Goal: Task Accomplishment & Management: Use online tool/utility

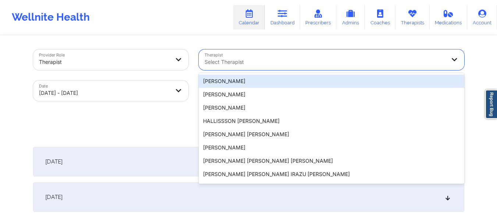
click at [278, 66] on div at bounding box center [326, 61] width 242 height 9
type input "[PERSON_NAME]"
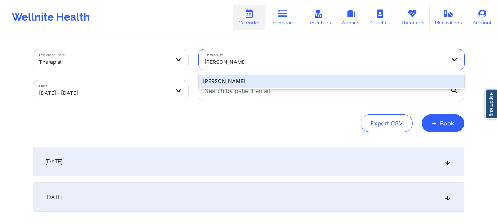
click at [274, 80] on div "[PERSON_NAME]" at bounding box center [332, 80] width 266 height 13
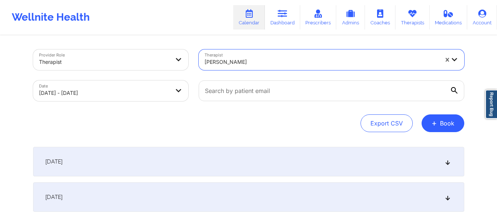
click at [264, 177] on div "[DATE] No appointments [DATE] No appointments" at bounding box center [249, 179] width 432 height 65
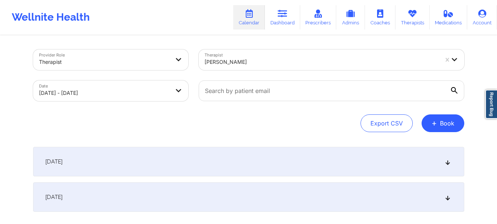
click at [268, 165] on div "[DATE]" at bounding box center [249, 161] width 432 height 29
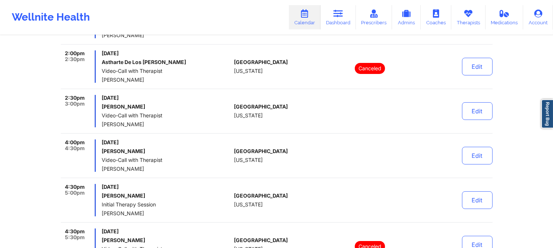
scroll to position [258, 0]
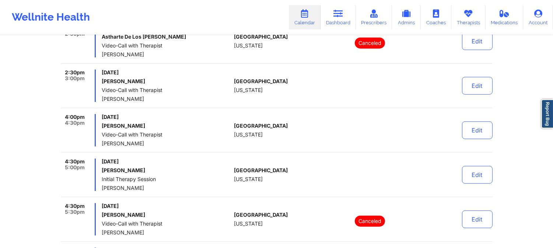
click at [199, 122] on div "[DATE] [PERSON_NAME] Video-Call with Therapist [PERSON_NAME]" at bounding box center [166, 130] width 129 height 32
click at [254, 85] on div "[GEOGRAPHIC_DATA] [US_STATE]" at bounding box center [275, 86] width 82 height 32
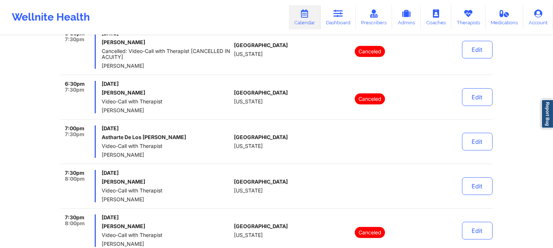
scroll to position [667, 0]
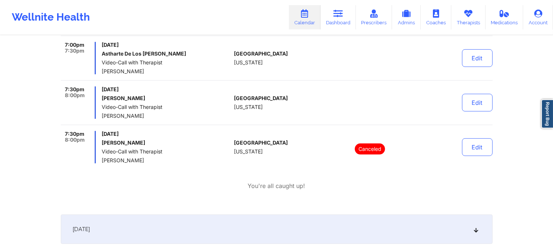
scroll to position [749, 0]
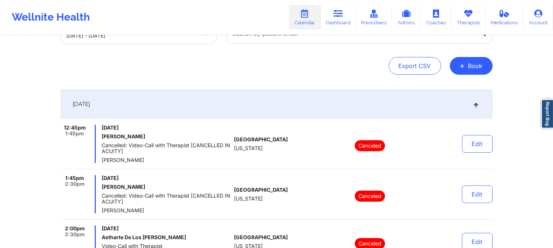
scroll to position [0, 0]
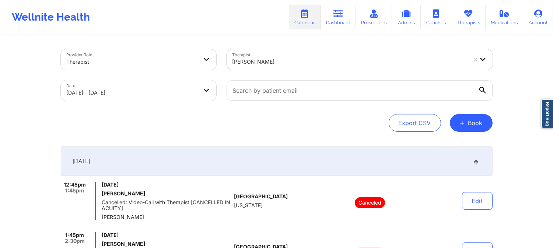
click at [272, 65] on div at bounding box center [349, 61] width 234 height 9
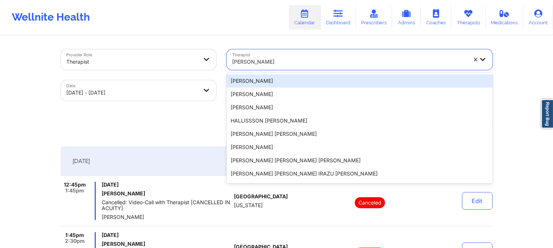
paste input "[PERSON_NAME]"
type input "[PERSON_NAME]"
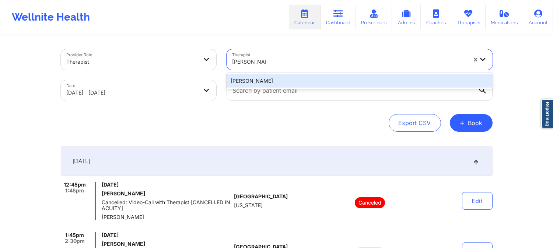
click at [302, 80] on div "[PERSON_NAME]" at bounding box center [359, 80] width 266 height 13
click at [302, 80] on input "text" at bounding box center [359, 90] width 266 height 21
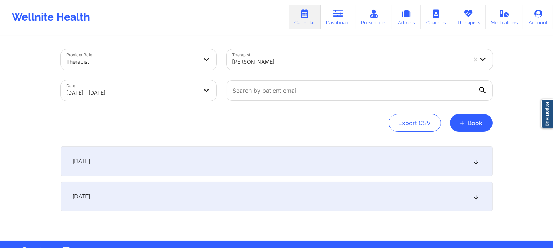
click at [281, 163] on div "[DATE]" at bounding box center [277, 161] width 432 height 29
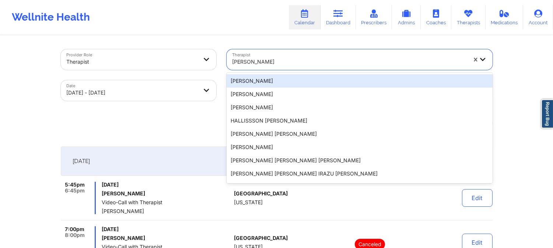
click at [280, 57] on div "[PERSON_NAME]" at bounding box center [349, 62] width 234 height 16
paste input "[PERSON_NAME]"
type input "[PERSON_NAME]"
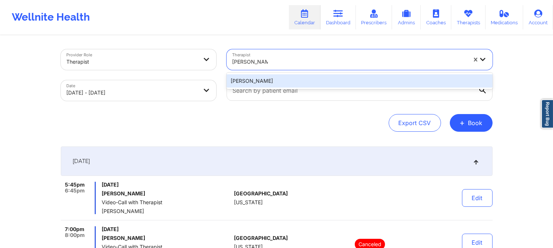
click at [277, 78] on div "[PERSON_NAME]" at bounding box center [359, 80] width 266 height 13
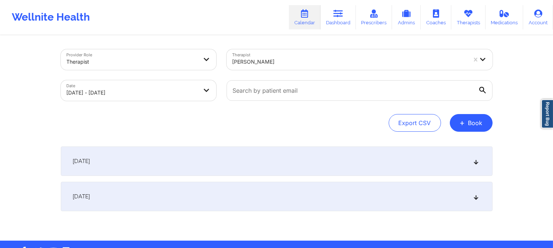
click at [274, 156] on div "[DATE]" at bounding box center [277, 161] width 432 height 29
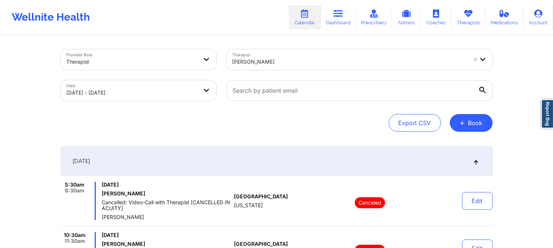
click at [317, 68] on div "[PERSON_NAME]" at bounding box center [349, 62] width 234 height 16
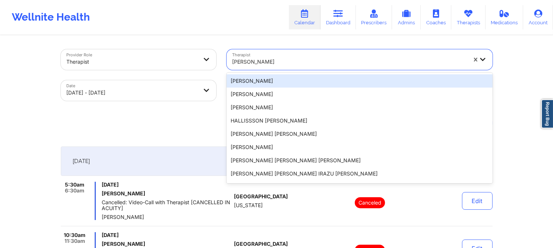
paste input "[PERSON_NAME]"
type input "[PERSON_NAME]"
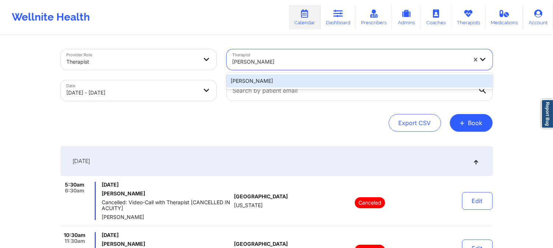
click at [313, 76] on div "[PERSON_NAME]" at bounding box center [359, 80] width 266 height 13
click at [313, 76] on div at bounding box center [359, 90] width 276 height 31
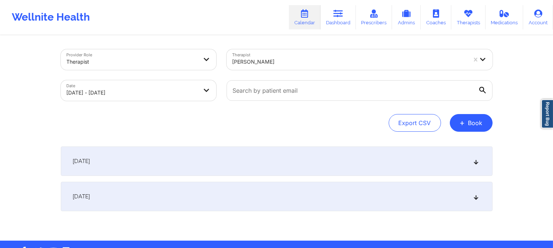
click at [310, 157] on div "[DATE]" at bounding box center [277, 161] width 432 height 29
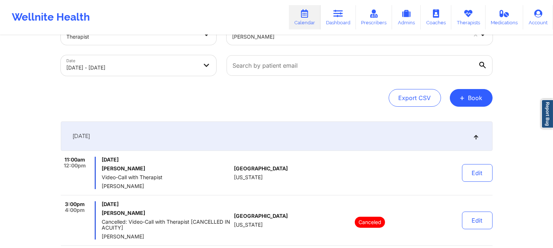
scroll to position [82, 0]
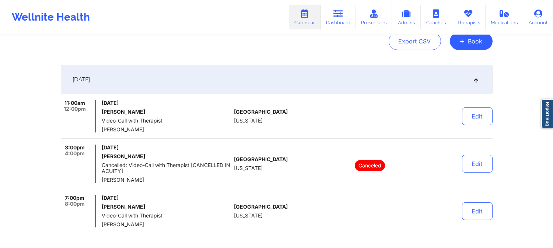
drag, startPoint x: 272, startPoint y: 118, endPoint x: 282, endPoint y: 27, distance: 91.9
click at [272, 118] on div "[GEOGRAPHIC_DATA] [US_STATE]" at bounding box center [275, 116] width 82 height 32
drag, startPoint x: 191, startPoint y: 54, endPoint x: 212, endPoint y: 28, distance: 33.2
click at [191, 54] on div "Provider Role Therapist Therapist [PERSON_NAME] Date [DATE] - [DATE] Export CSV…" at bounding box center [277, 145] width 442 height 383
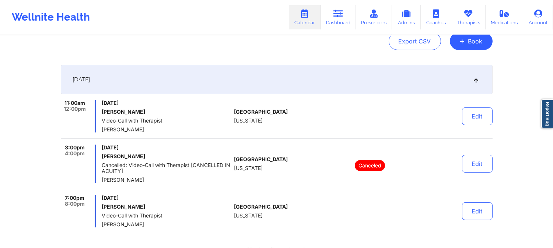
scroll to position [0, 0]
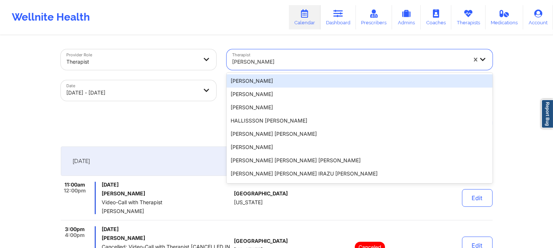
click at [299, 52] on div "[PERSON_NAME]" at bounding box center [346, 59] width 241 height 21
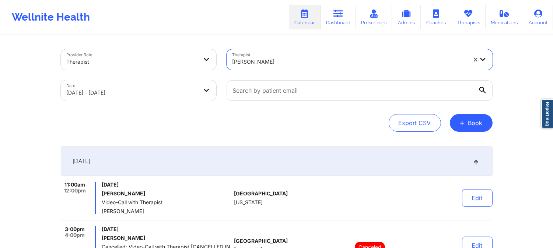
paste input "[PERSON_NAME]"
type input "[PERSON_NAME]"
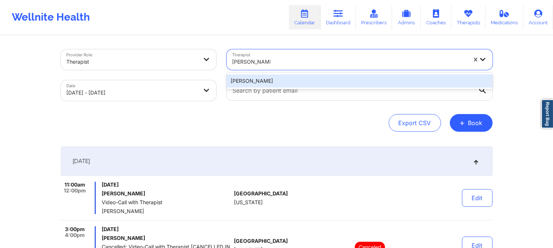
click at [310, 78] on div "[PERSON_NAME]" at bounding box center [359, 80] width 266 height 13
click at [310, 78] on div at bounding box center [359, 90] width 276 height 31
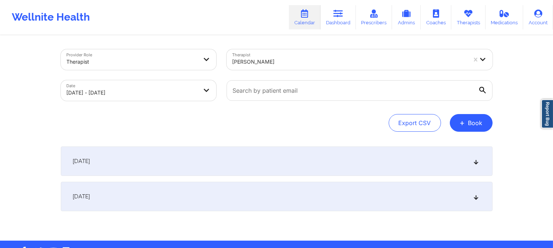
click at [309, 166] on div "[DATE]" at bounding box center [277, 161] width 432 height 29
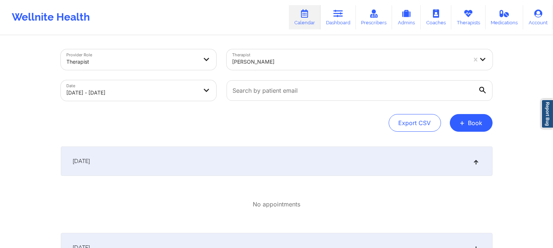
click at [299, 56] on div "[PERSON_NAME]" at bounding box center [349, 62] width 234 height 16
paste input "[PERSON_NAME]"
type input "[PERSON_NAME]"
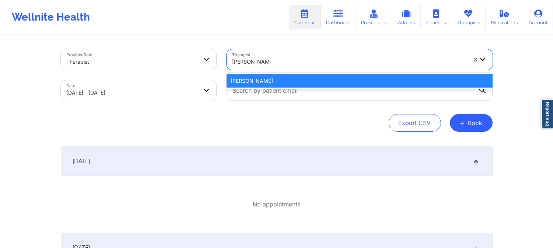
click at [293, 76] on div "[PERSON_NAME]" at bounding box center [359, 80] width 266 height 13
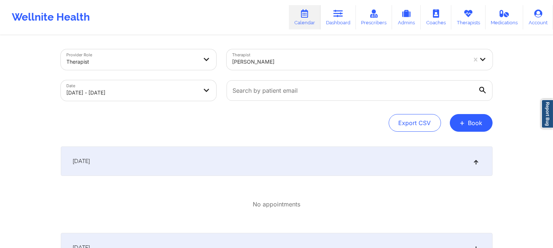
click at [285, 169] on div "[DATE]" at bounding box center [277, 161] width 432 height 29
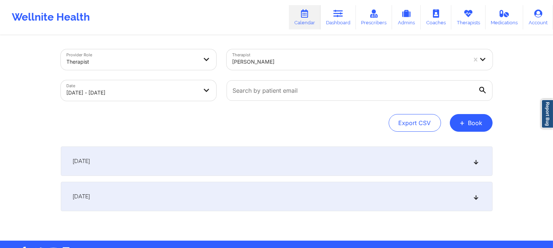
click at [275, 194] on div "[DATE]" at bounding box center [277, 196] width 432 height 29
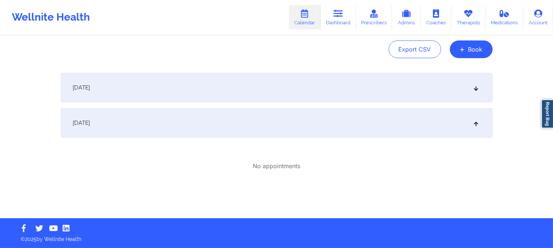
drag, startPoint x: 286, startPoint y: 124, endPoint x: 297, endPoint y: 92, distance: 34.0
click at [286, 124] on div "[DATE]" at bounding box center [277, 122] width 432 height 29
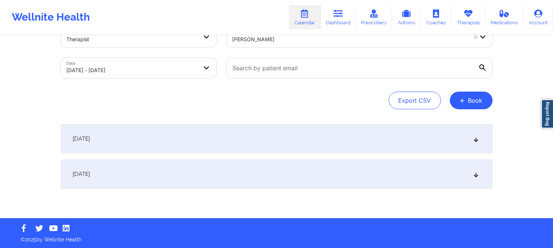
click at [297, 89] on div "Provider Role Therapist Therapist [PERSON_NAME] Date [DATE] - [DATE] Export CSV…" at bounding box center [277, 68] width 432 height 82
click at [293, 137] on div "[DATE]" at bounding box center [277, 138] width 432 height 29
click at [0, 0] on div "No appointments" at bounding box center [0, 0] width 0 height 0
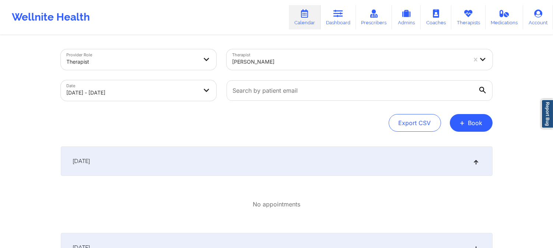
click at [289, 52] on div "[PERSON_NAME]" at bounding box center [346, 59] width 241 height 21
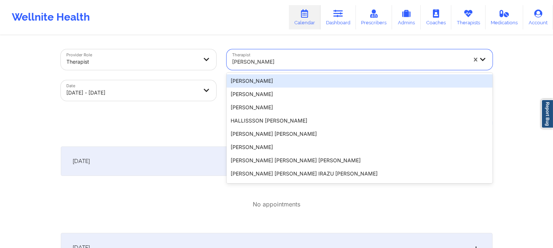
paste input "[PERSON_NAME]"
type input "[PERSON_NAME]"
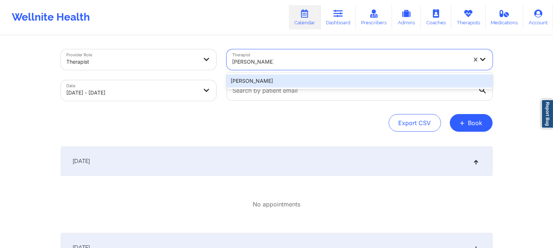
click at [293, 84] on div "[PERSON_NAME]" at bounding box center [359, 80] width 266 height 13
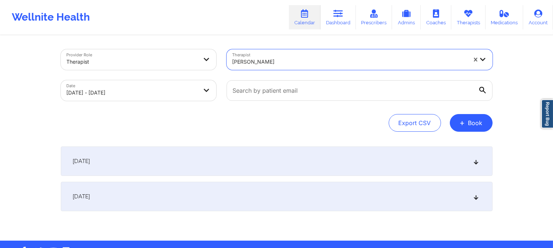
click at [285, 168] on div "[DATE]" at bounding box center [277, 161] width 432 height 29
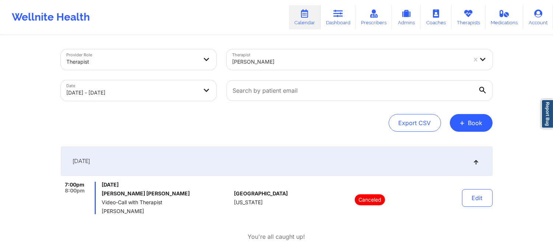
click at [275, 58] on div at bounding box center [349, 61] width 234 height 9
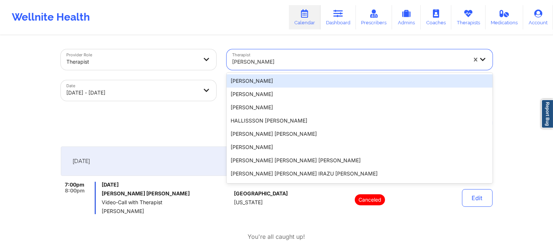
paste input "[PERSON_NAME]"
type input "[PERSON_NAME]"
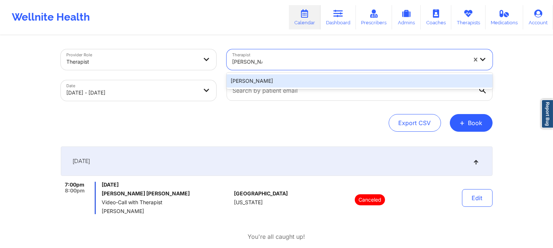
click at [300, 82] on div "[PERSON_NAME]" at bounding box center [359, 80] width 266 height 13
click at [300, 82] on input "text" at bounding box center [359, 90] width 266 height 21
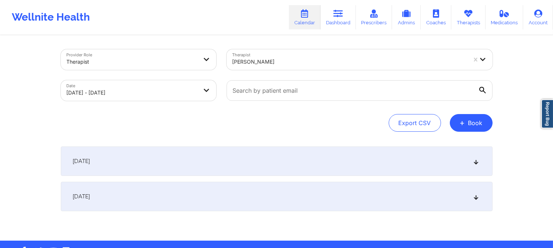
click at [295, 160] on div "[DATE]" at bounding box center [277, 161] width 432 height 29
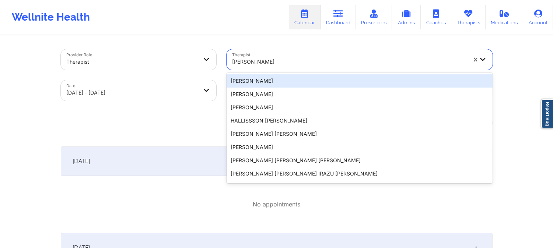
click at [256, 52] on div "[PERSON_NAME]" at bounding box center [346, 59] width 241 height 21
paste input "[PERSON_NAME]"
type input "[PERSON_NAME]"
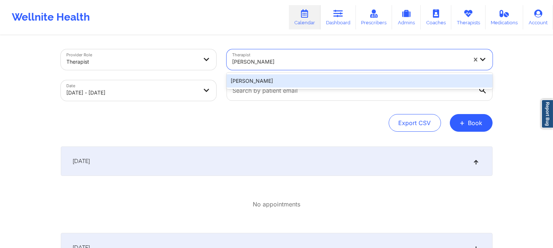
click at [286, 76] on div "[PERSON_NAME]" at bounding box center [359, 80] width 266 height 13
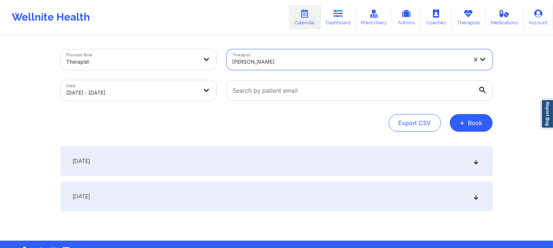
click at [265, 148] on div "[DATE]" at bounding box center [277, 161] width 432 height 29
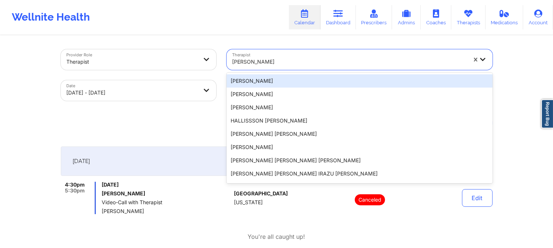
click at [312, 65] on div at bounding box center [349, 61] width 234 height 9
paste input "[PERSON_NAME] Oh"
type input "[PERSON_NAME] Oh"
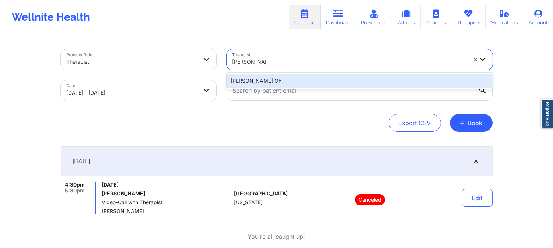
click at [298, 77] on div "[PERSON_NAME] Oh" at bounding box center [359, 80] width 266 height 13
click at [298, 77] on div at bounding box center [359, 90] width 276 height 31
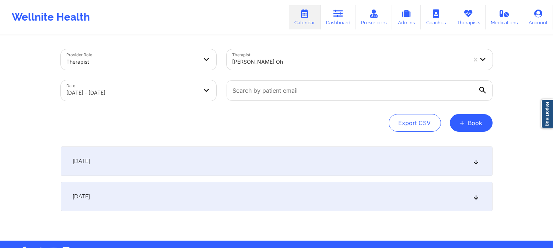
click at [289, 162] on div "[DATE]" at bounding box center [277, 161] width 432 height 29
click at [228, 158] on div "[DATE]" at bounding box center [277, 161] width 432 height 29
drag, startPoint x: 228, startPoint y: 158, endPoint x: 235, endPoint y: 160, distance: 7.8
click at [228, 158] on div "[DATE]" at bounding box center [277, 161] width 432 height 29
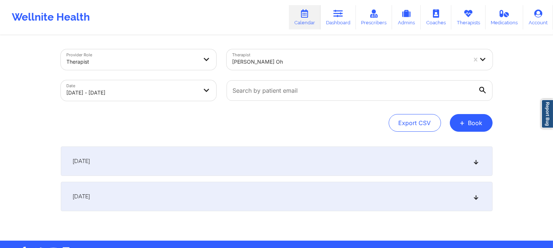
click at [155, 163] on div "[DATE]" at bounding box center [277, 161] width 432 height 29
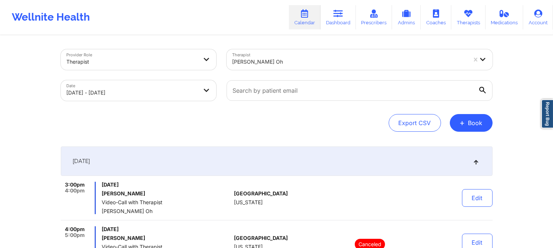
scroll to position [82, 0]
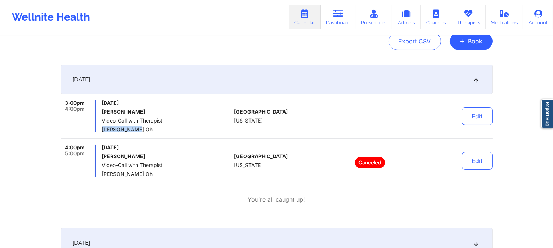
drag, startPoint x: 132, startPoint y: 132, endPoint x: 99, endPoint y: 130, distance: 33.2
click at [99, 130] on div "3:00pm 4:00pm [DATE] [PERSON_NAME] Video-Call with Therapist [PERSON_NAME] Oh" at bounding box center [146, 116] width 170 height 32
click at [144, 130] on span "[PERSON_NAME] Oh" at bounding box center [166, 130] width 129 height 6
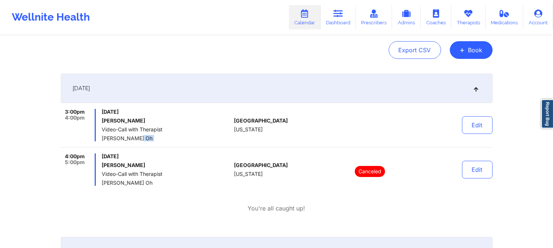
scroll to position [0, 0]
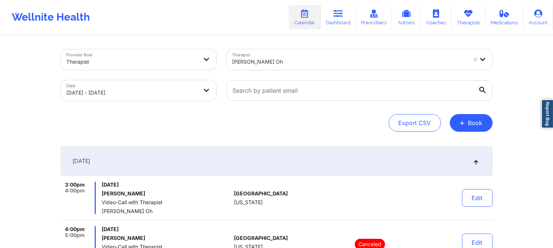
click at [251, 61] on div at bounding box center [349, 61] width 234 height 9
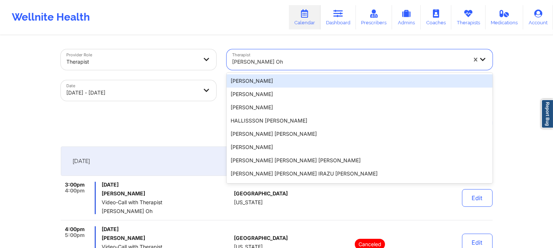
paste input "[PERSON_NAME]"
type input "[PERSON_NAME]"
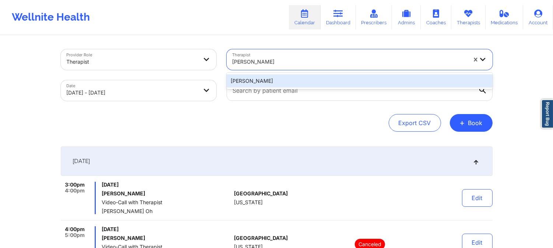
click at [301, 80] on div "[PERSON_NAME]" at bounding box center [359, 80] width 266 height 13
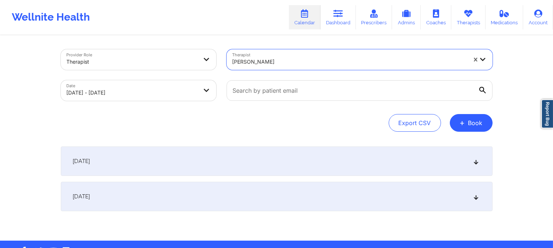
click at [358, 157] on div "[DATE]" at bounding box center [277, 161] width 432 height 29
click at [293, 161] on div "[DATE]" at bounding box center [277, 161] width 432 height 29
click at [339, 162] on div "[DATE]" at bounding box center [277, 161] width 432 height 29
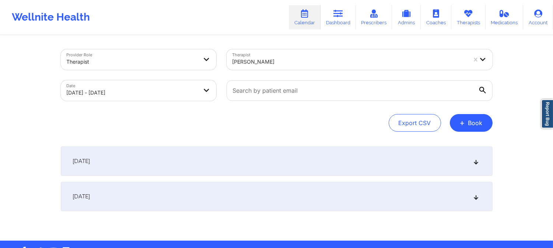
click at [339, 162] on div "[DATE]" at bounding box center [277, 161] width 432 height 29
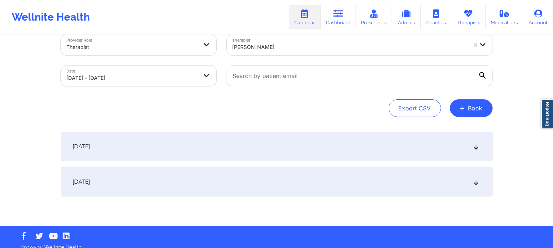
scroll to position [22, 0]
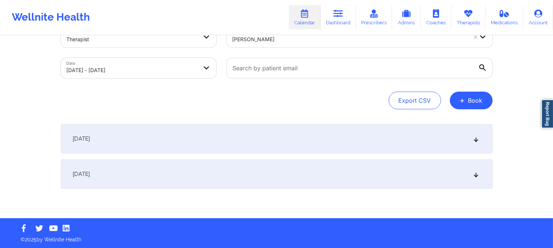
click at [458, 137] on div "[DATE]" at bounding box center [277, 138] width 432 height 29
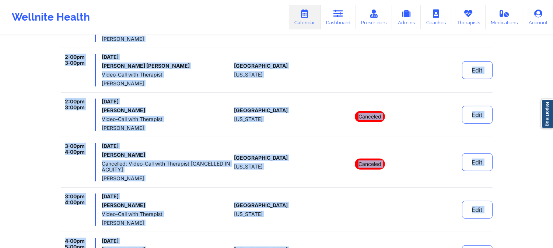
scroll to position [718, 0]
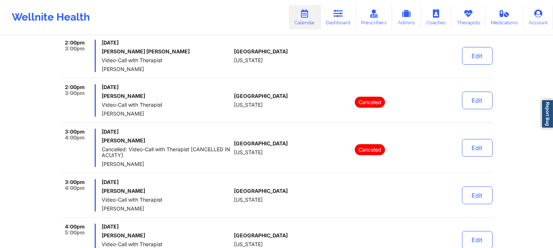
click at [286, 123] on div "2:00pm 3:00pm [DATE] [PERSON_NAME] Video-Call with Therapist [PERSON_NAME] [GEO…" at bounding box center [277, 103] width 432 height 39
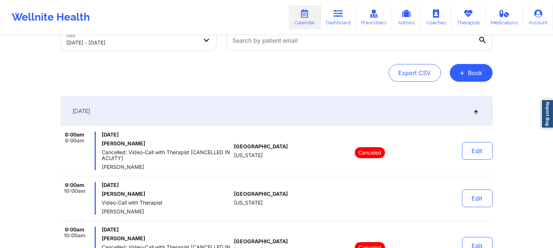
scroll to position [63, 0]
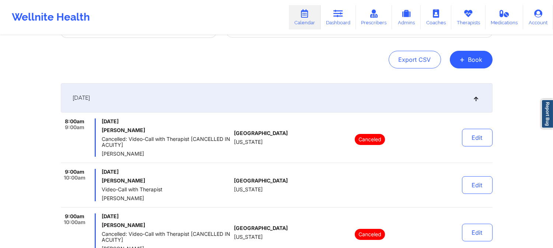
click at [275, 119] on div "[GEOGRAPHIC_DATA] [US_STATE]" at bounding box center [275, 138] width 82 height 38
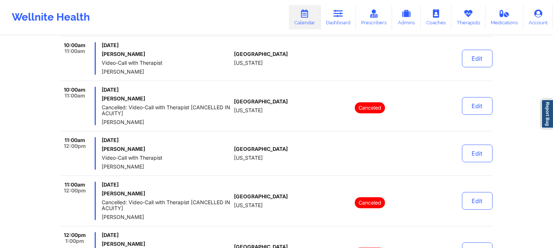
scroll to position [350, 0]
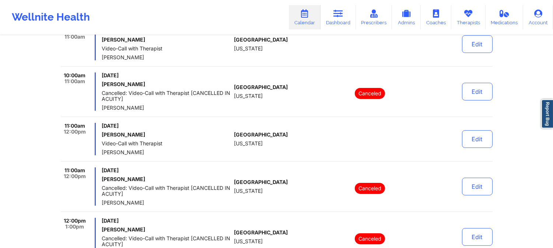
click at [303, 89] on div "[GEOGRAPHIC_DATA] [US_STATE]" at bounding box center [275, 92] width 82 height 38
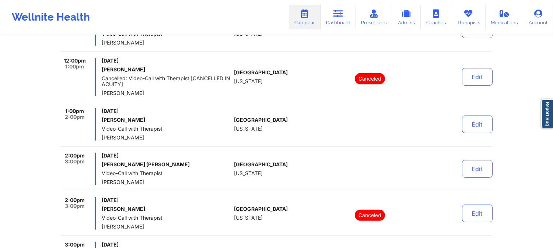
scroll to position [636, 0]
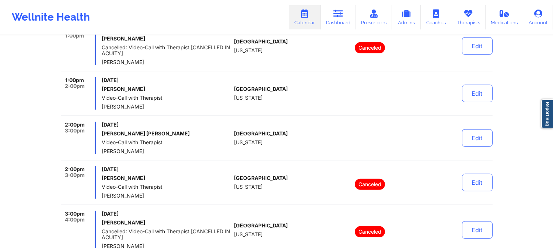
click at [270, 101] on div "[GEOGRAPHIC_DATA] [US_STATE]" at bounding box center [275, 93] width 82 height 32
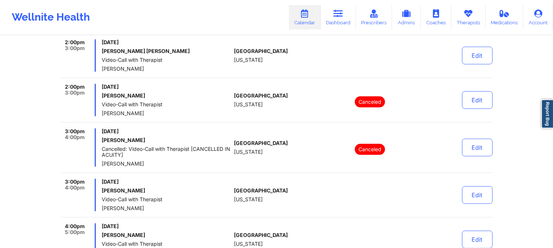
scroll to position [800, 0]
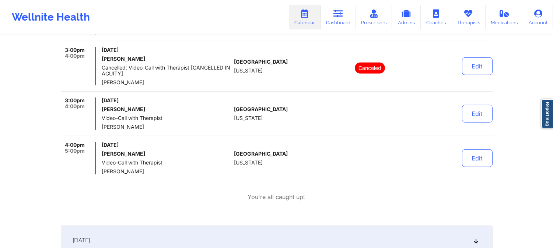
drag, startPoint x: 226, startPoint y: 80, endPoint x: 239, endPoint y: 89, distance: 16.9
click at [226, 80] on span "[PERSON_NAME]" at bounding box center [166, 83] width 129 height 6
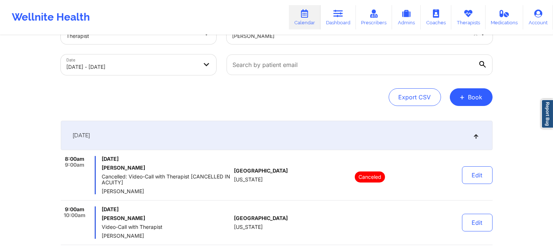
scroll to position [0, 0]
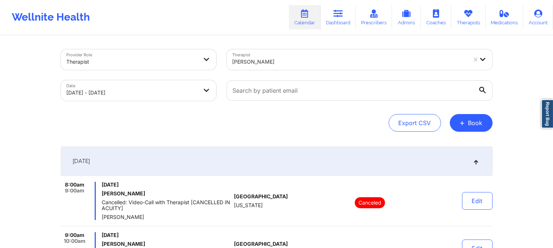
click at [323, 62] on div at bounding box center [349, 61] width 234 height 9
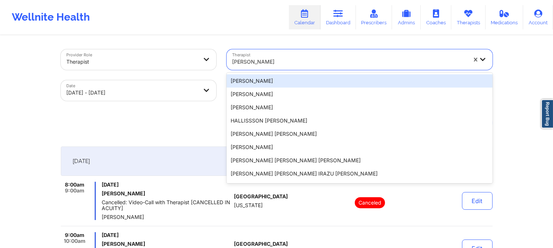
paste input "[PERSON_NAME]"
type input "[PERSON_NAME]"
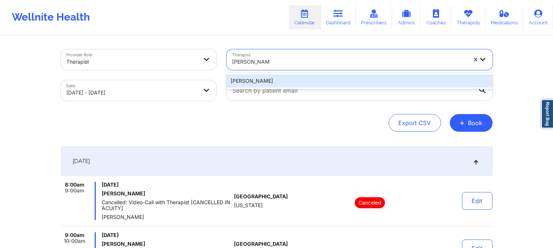
click at [324, 85] on div "[PERSON_NAME]" at bounding box center [359, 80] width 266 height 13
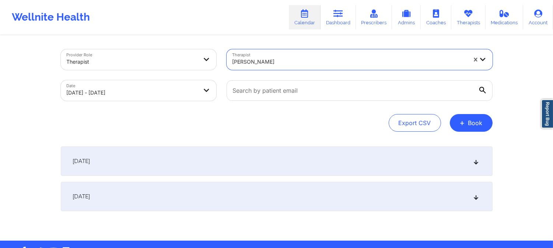
click at [281, 153] on div "[DATE]" at bounding box center [277, 161] width 432 height 29
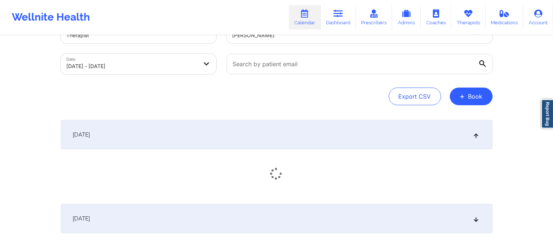
scroll to position [71, 0]
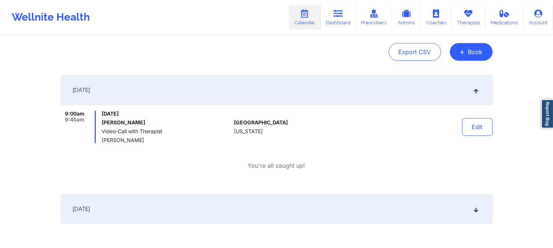
click at [295, 133] on div "[GEOGRAPHIC_DATA] [US_STATE]" at bounding box center [275, 127] width 82 height 32
